Goal: Check status: Check status

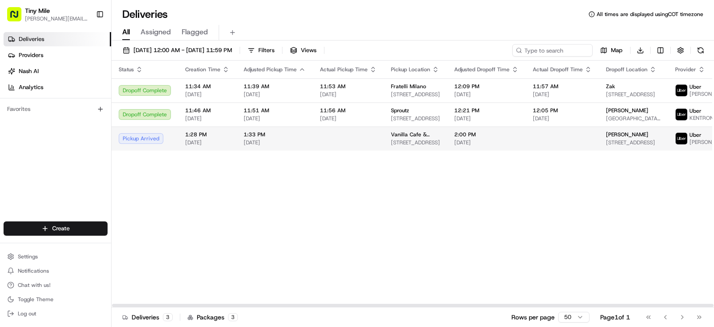
click at [565, 151] on td at bounding box center [561, 139] width 73 height 24
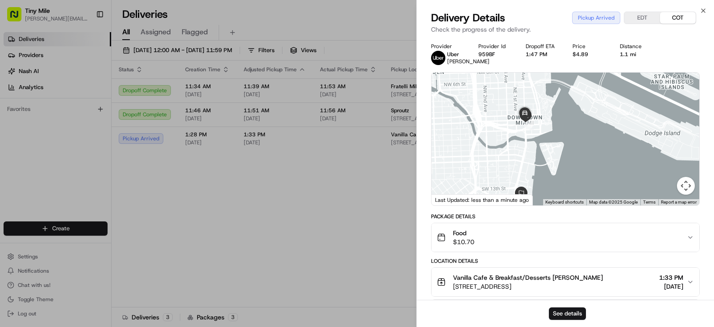
click at [291, 226] on body "Tiny Mile [PERSON_NAME][EMAIL_ADDRESS] Toggle Sidebar Deliveries Providers [PER…" at bounding box center [357, 163] width 714 height 327
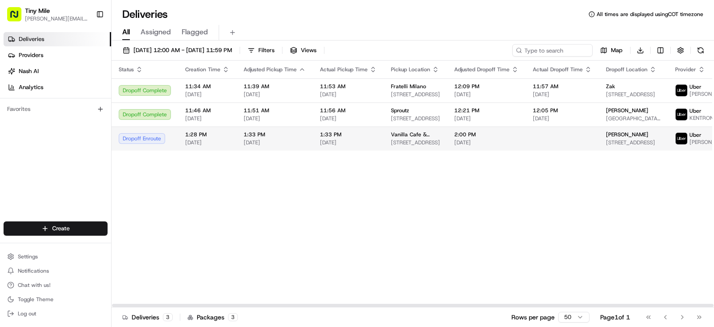
click at [467, 151] on td "2:00 PM [DATE]" at bounding box center [486, 139] width 78 height 24
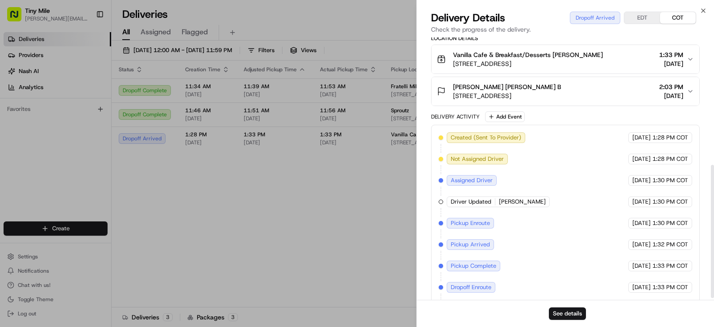
scroll to position [255, 0]
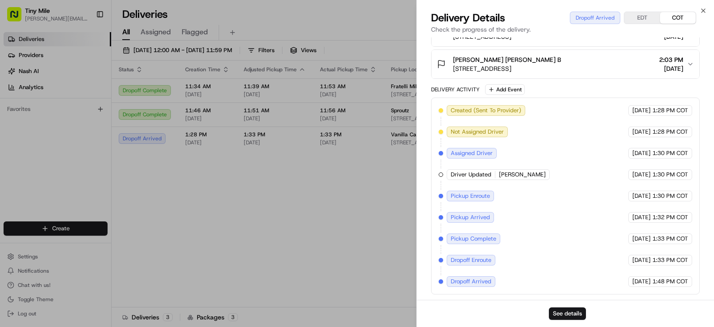
click at [296, 244] on body "Tiny Mile [PERSON_NAME][EMAIL_ADDRESS] Toggle Sidebar Deliveries Providers [PER…" at bounding box center [357, 163] width 714 height 327
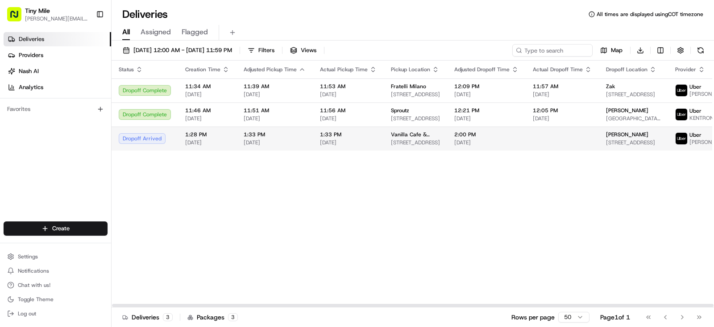
click at [573, 151] on td at bounding box center [561, 139] width 73 height 24
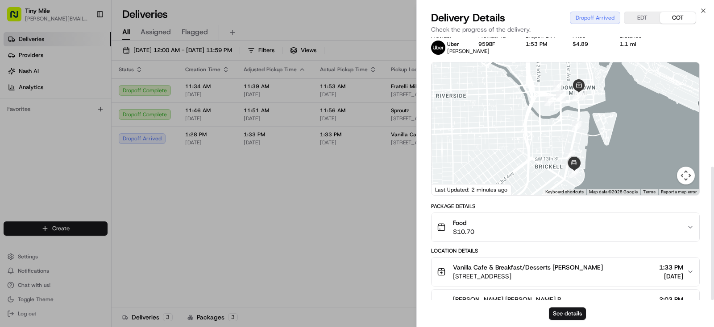
scroll to position [0, 0]
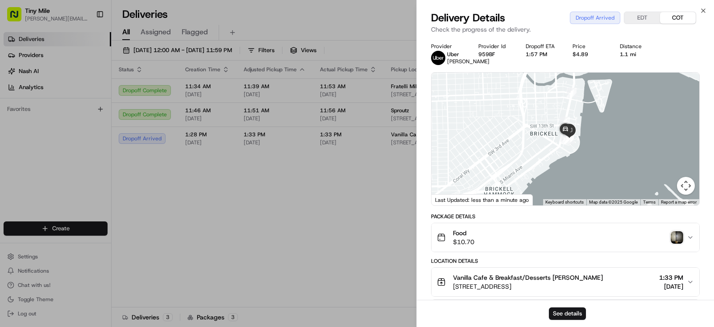
click at [685, 243] on div "Food $10.70" at bounding box center [562, 238] width 250 height 18
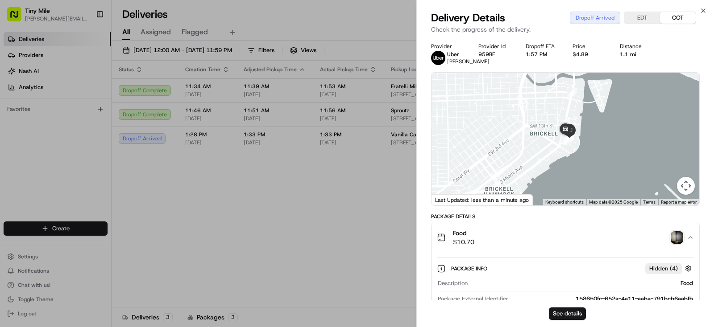
click at [679, 244] on img "button" at bounding box center [676, 237] width 12 height 12
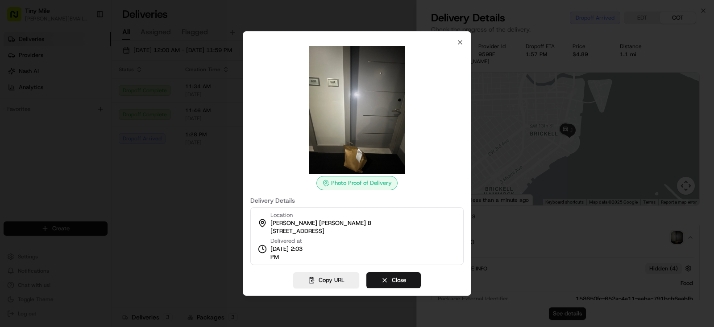
click at [175, 157] on div at bounding box center [357, 163] width 714 height 327
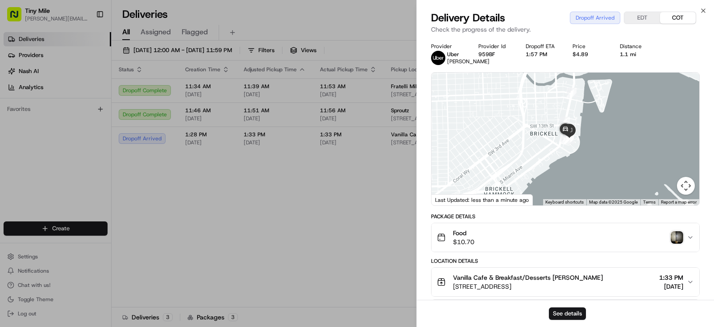
click at [584, 323] on div "See details" at bounding box center [565, 313] width 297 height 27
click at [574, 314] on button "See details" at bounding box center [567, 314] width 37 height 12
click at [343, 222] on body "Tiny Mile [PERSON_NAME][EMAIL_ADDRESS] Toggle Sidebar Deliveries Providers [PER…" at bounding box center [357, 163] width 714 height 327
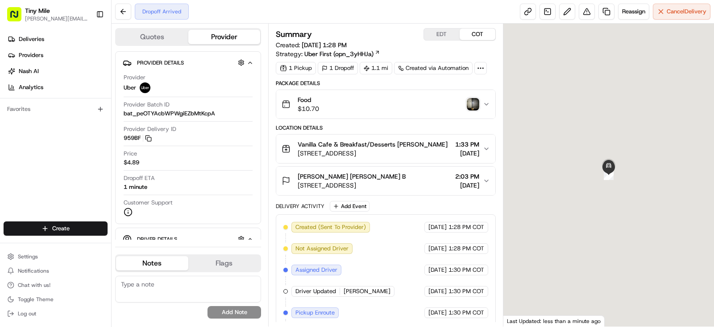
click at [478, 182] on span "[DATE]" at bounding box center [467, 185] width 24 height 9
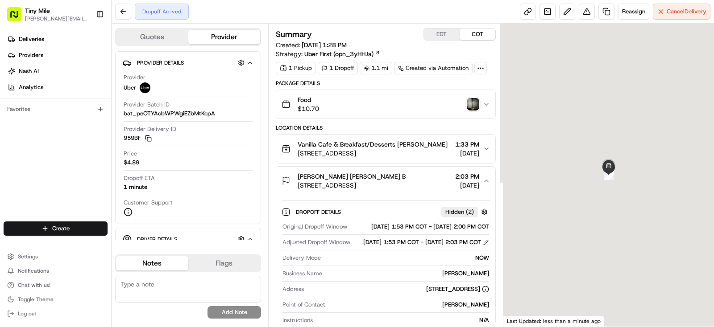
click at [473, 106] on img "button" at bounding box center [472, 104] width 12 height 12
